Goal: Information Seeking & Learning: Learn about a topic

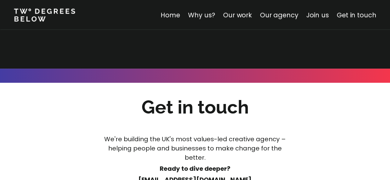
scroll to position [3390, 0]
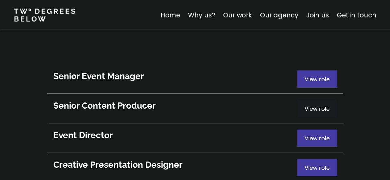
click at [310, 105] on span "View role" at bounding box center [316, 109] width 25 height 8
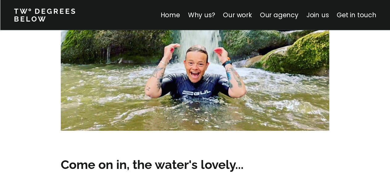
click at [317, 16] on link "Join us" at bounding box center [317, 14] width 22 height 9
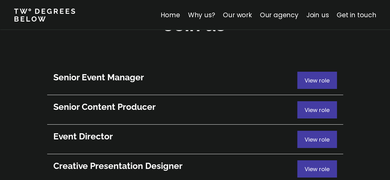
scroll to position [3380, 0]
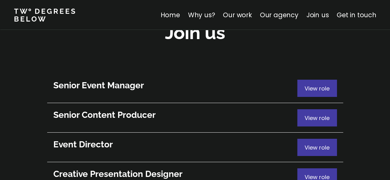
click at [119, 168] on h3 "Creative Presentation Designer" at bounding box center [175, 174] width 244 height 12
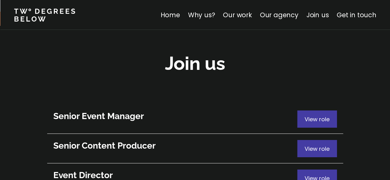
scroll to position [3380, 0]
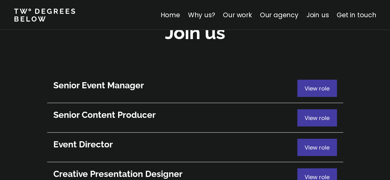
click at [112, 80] on h3 "Senior Event Manager" at bounding box center [175, 86] width 244 height 12
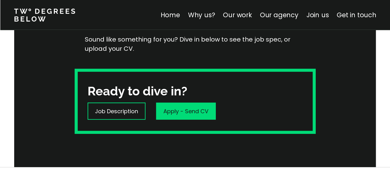
scroll to position [154, 0]
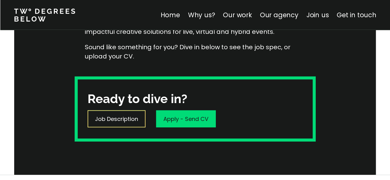
click at [118, 119] on p "Job Description" at bounding box center [116, 119] width 43 height 8
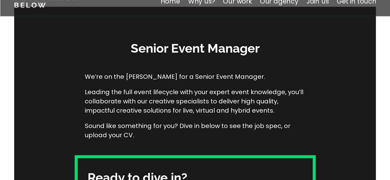
scroll to position [31, 0]
